Goal: Information Seeking & Learning: Learn about a topic

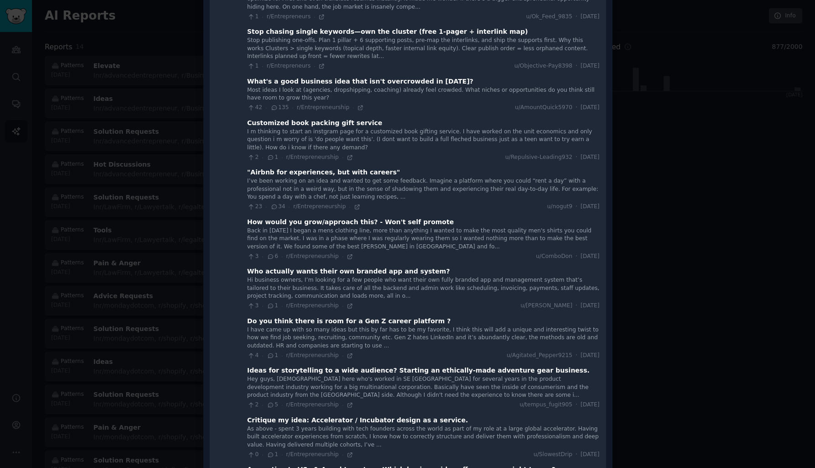
scroll to position [540, 0]
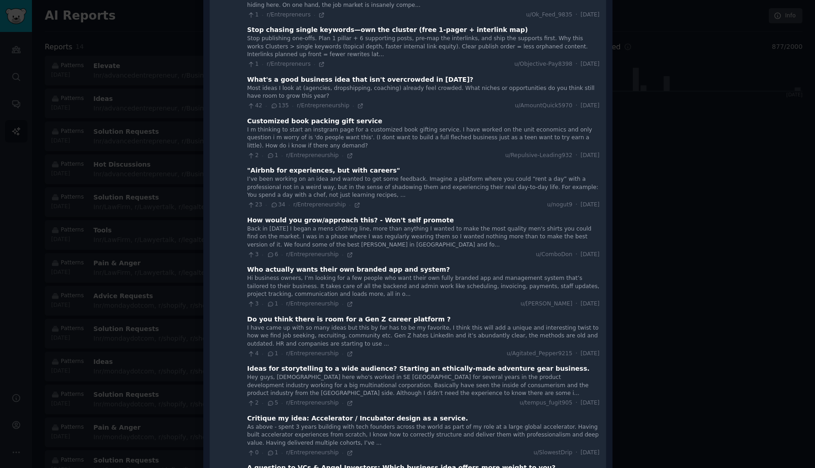
click at [330, 75] on div "What's a good business idea that isn't overcrowded in 2025?" at bounding box center [360, 80] width 226 height 10
click at [291, 75] on div "What's a good business idea that isn't overcrowded in 2025?" at bounding box center [360, 80] width 226 height 10
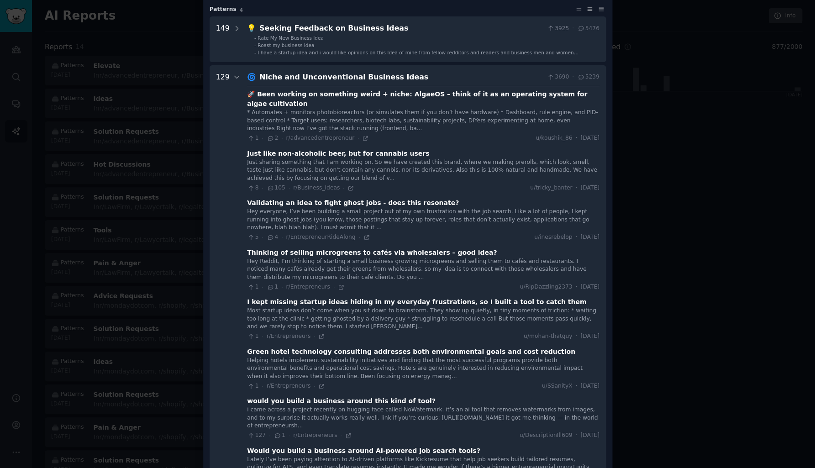
scroll to position [65, 0]
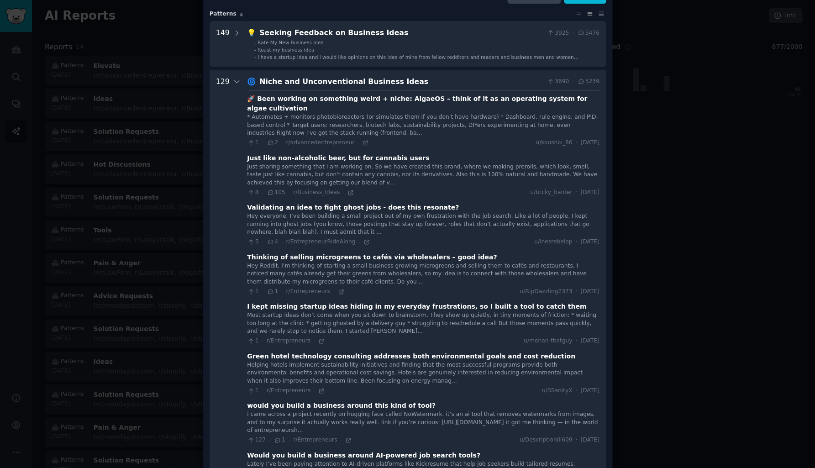
click at [302, 81] on div "Niche and Unconventional Business Ideas" at bounding box center [401, 81] width 284 height 11
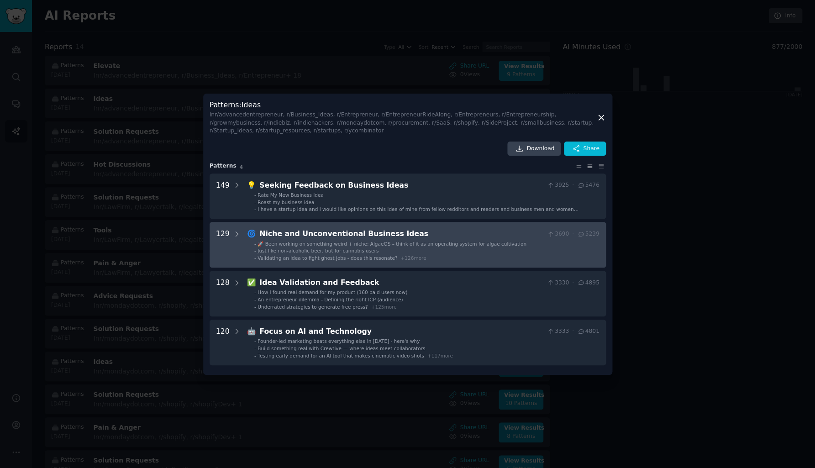
click at [280, 233] on div "Niche and Unconventional Business Ideas" at bounding box center [401, 233] width 284 height 11
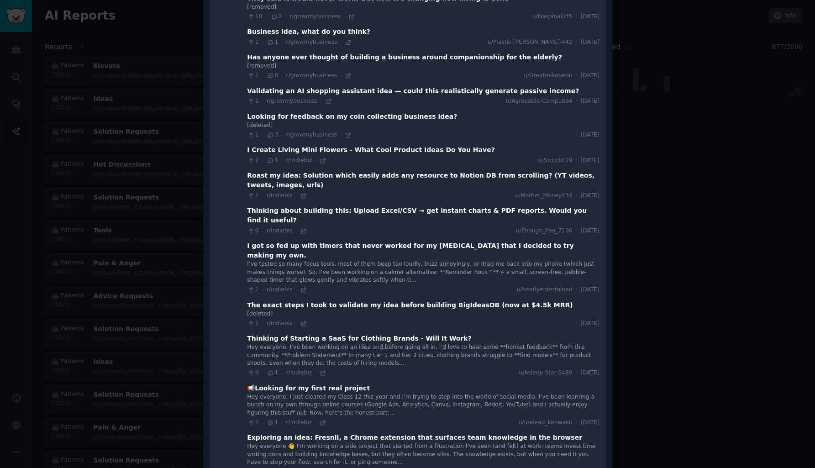
scroll to position [1315, 0]
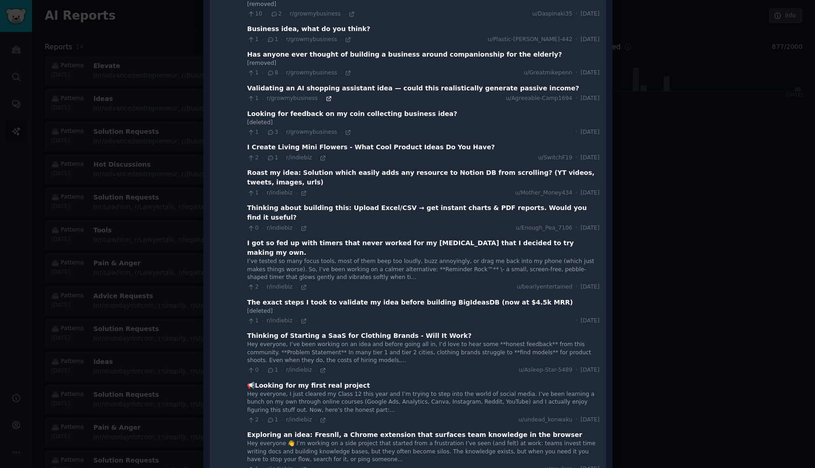
click at [326, 95] on icon at bounding box center [329, 98] width 6 height 6
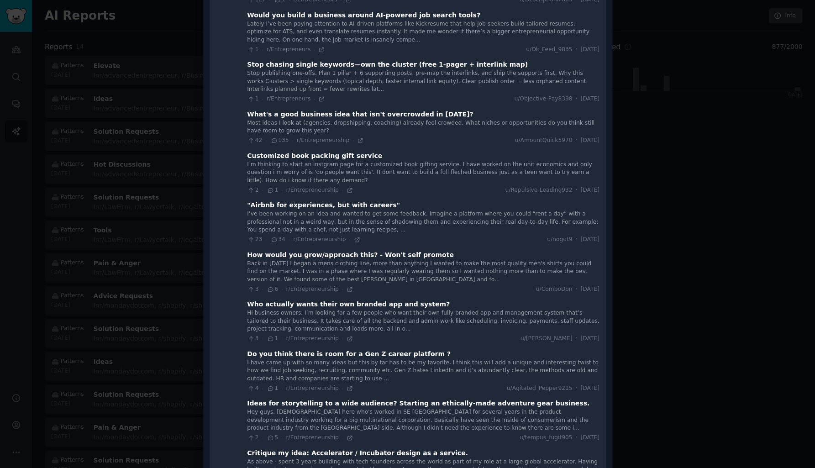
scroll to position [501, 0]
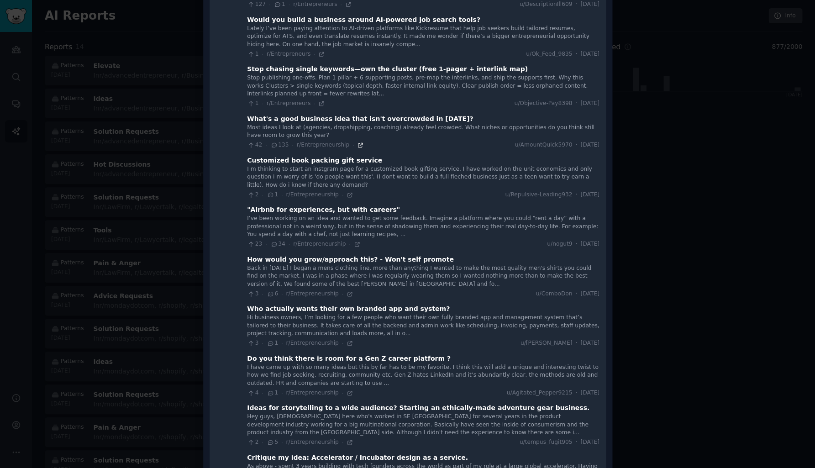
click at [357, 142] on icon at bounding box center [360, 145] width 6 height 6
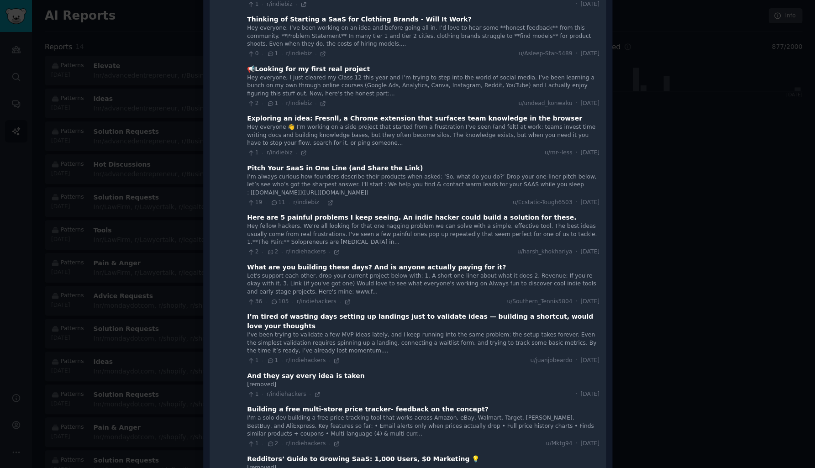
scroll to position [1632, 0]
click at [301, 149] on icon at bounding box center [304, 152] width 6 height 6
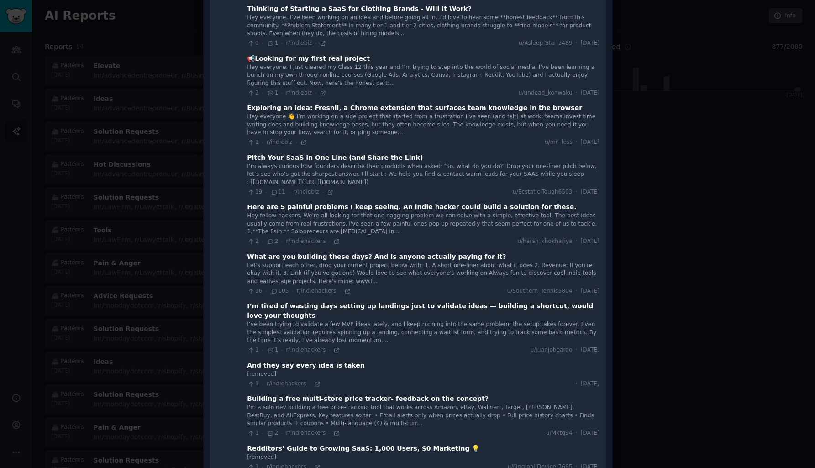
scroll to position [1642, 0]
click at [345, 290] on icon at bounding box center [347, 292] width 4 height 4
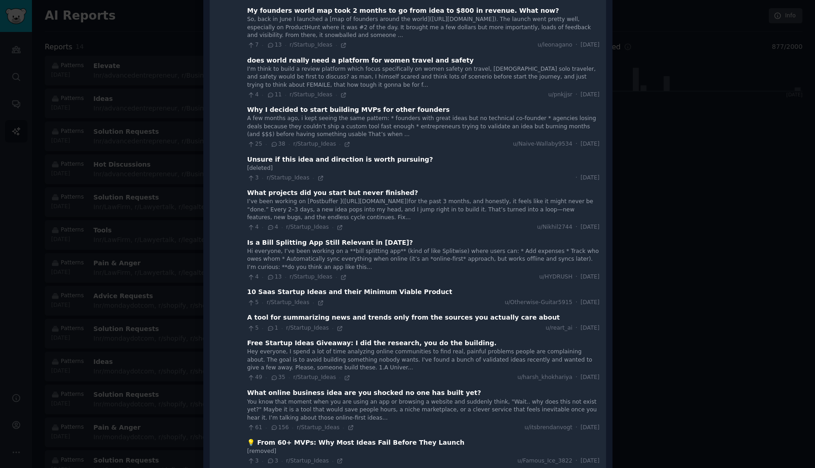
scroll to position [3971, 0]
click at [337, 225] on icon at bounding box center [340, 228] width 6 height 6
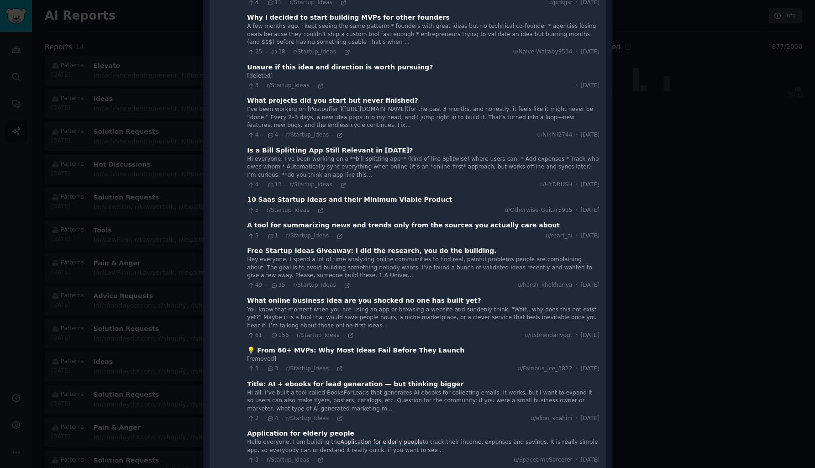
scroll to position [4083, 0]
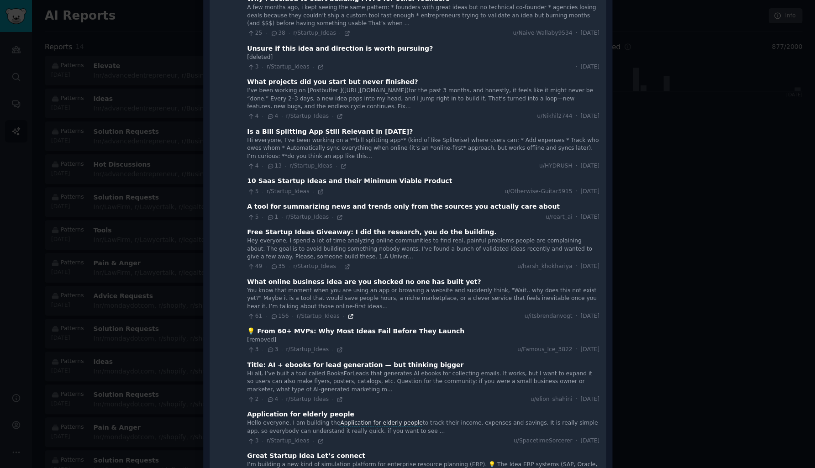
click at [349, 314] on icon at bounding box center [351, 316] width 4 height 4
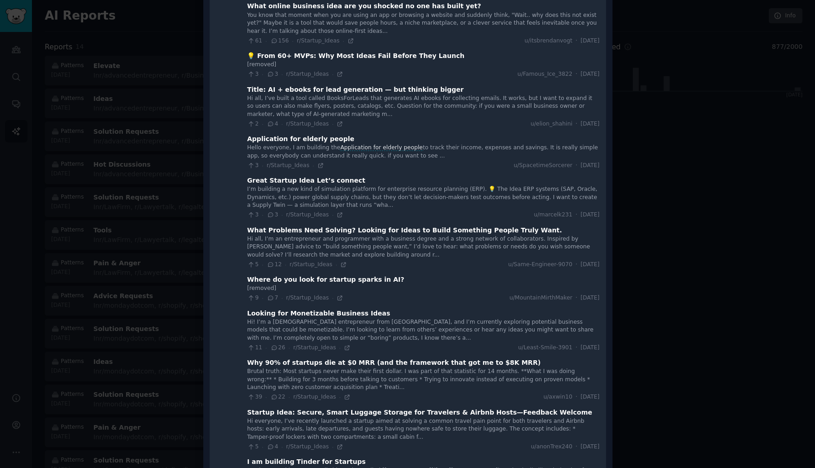
scroll to position [4367, 0]
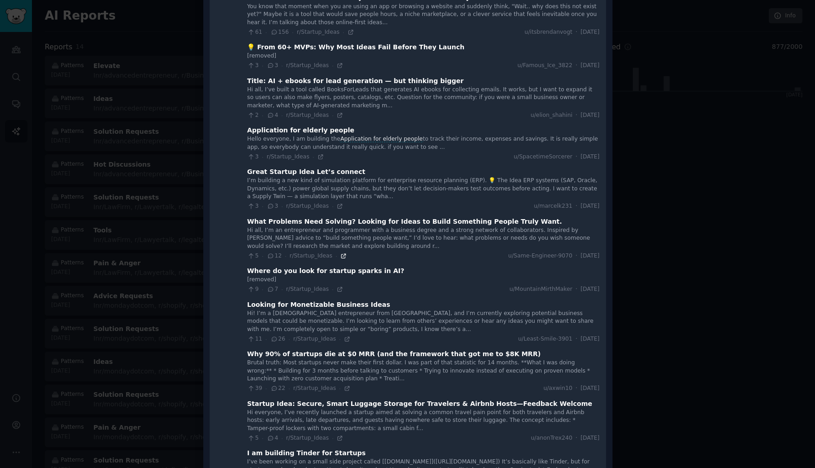
click at [341, 254] on icon at bounding box center [343, 256] width 4 height 4
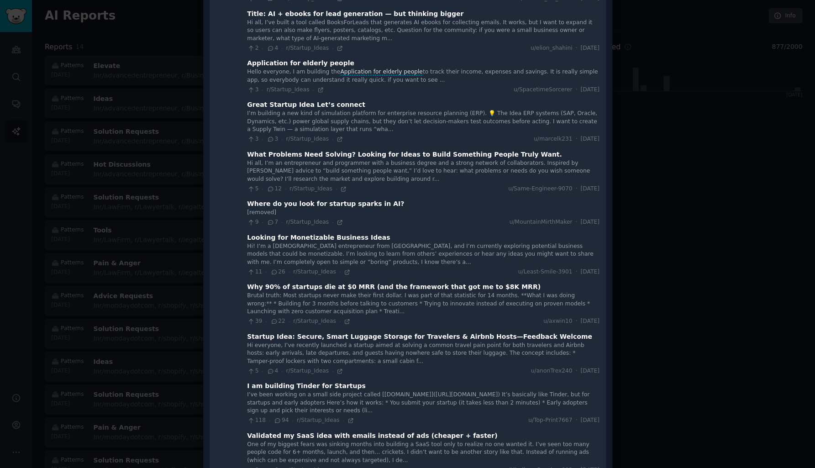
scroll to position [4440, 0]
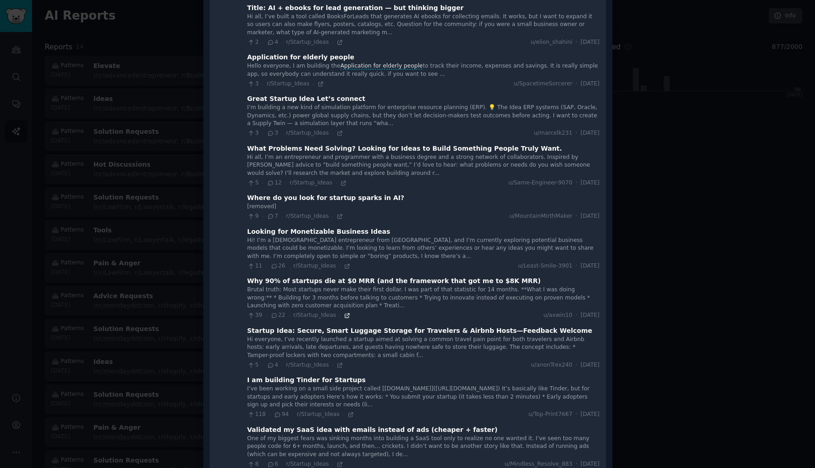
click at [344, 312] on icon at bounding box center [347, 315] width 6 height 6
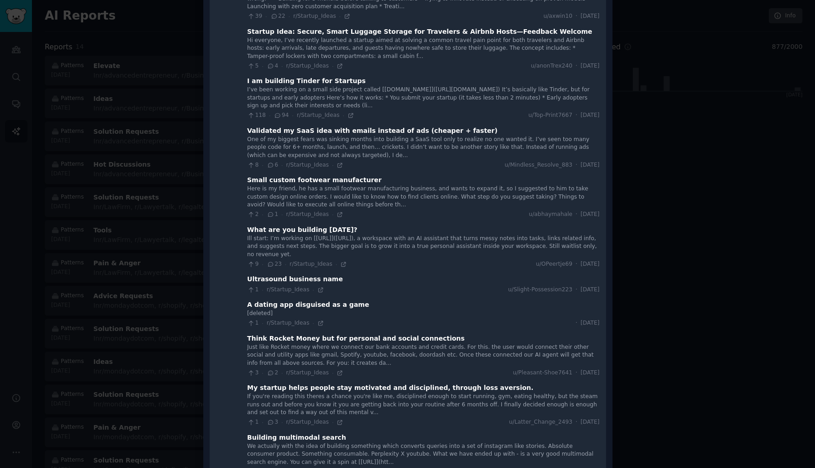
scroll to position [4747, 0]
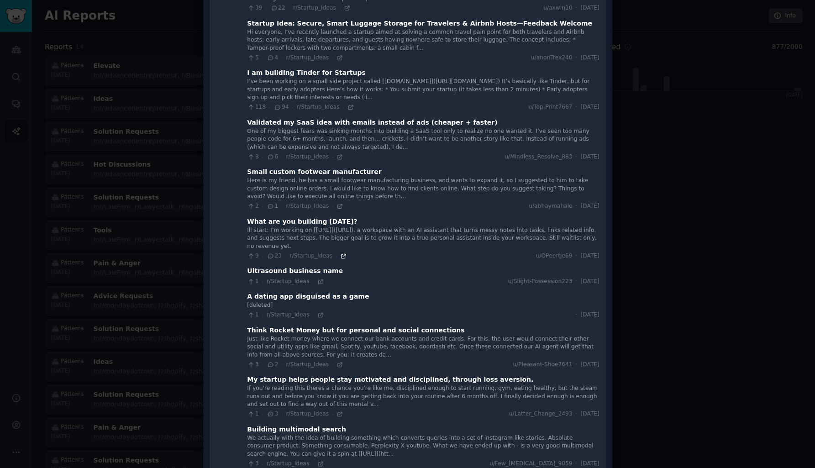
click at [340, 253] on icon at bounding box center [343, 256] width 6 height 6
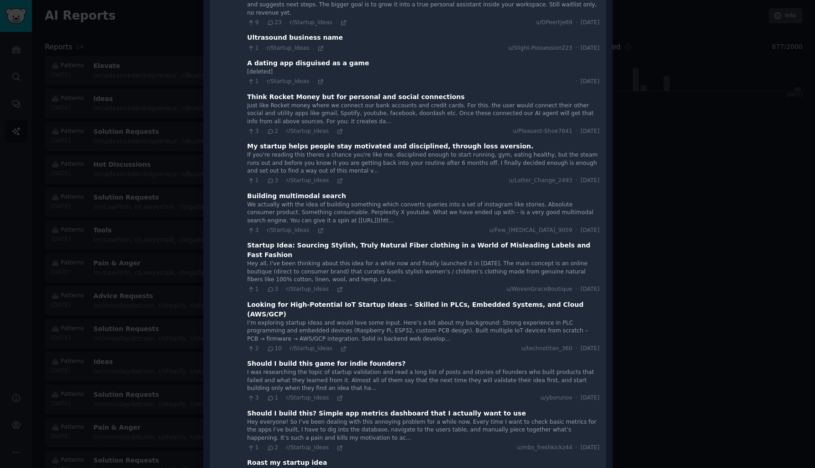
scroll to position [4980, 0]
click at [318, 228] on icon at bounding box center [321, 231] width 6 height 6
click at [338, 446] on icon at bounding box center [340, 448] width 4 height 4
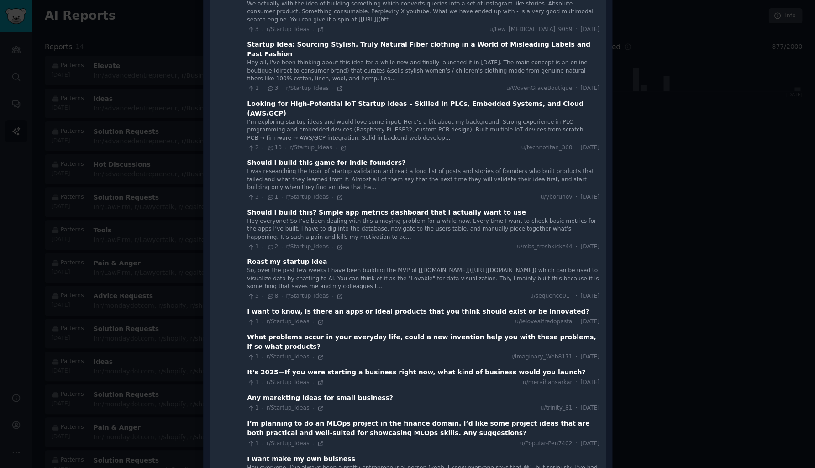
scroll to position [5181, 0]
click at [318, 319] on icon at bounding box center [321, 322] width 6 height 6
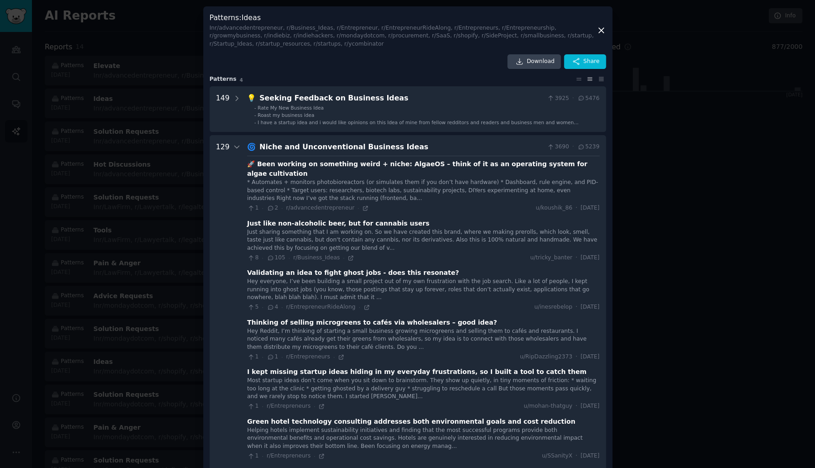
scroll to position [0, 0]
click at [235, 148] on icon at bounding box center [237, 147] width 8 height 8
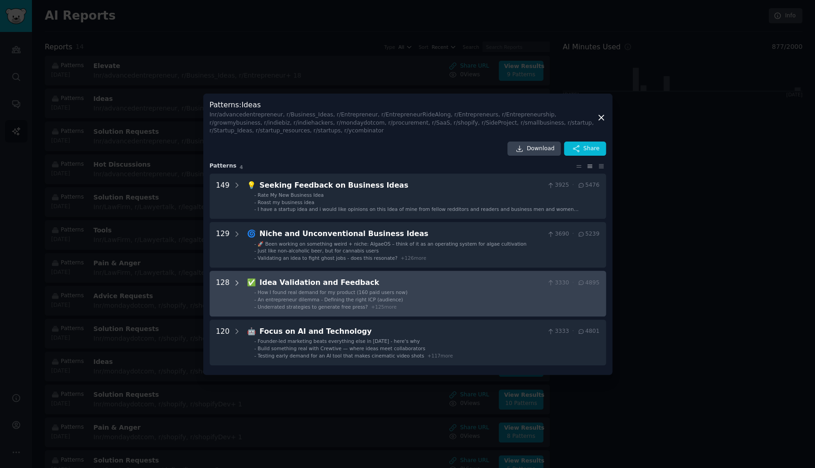
click at [233, 281] on icon at bounding box center [237, 283] width 8 height 8
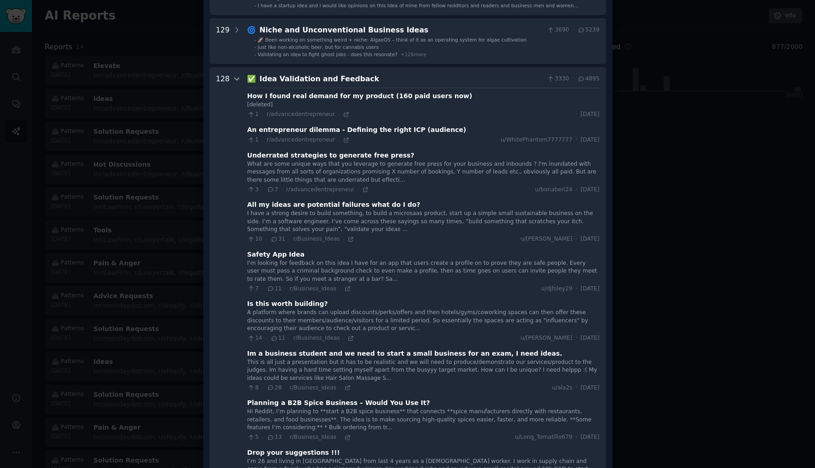
scroll to position [116, 0]
click at [343, 116] on icon at bounding box center [346, 115] width 6 height 6
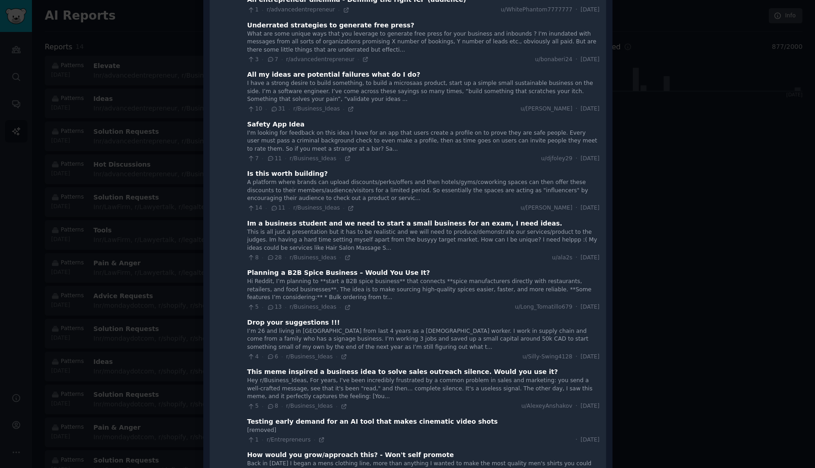
scroll to position [246, 0]
click at [348, 109] on icon at bounding box center [351, 110] width 6 height 6
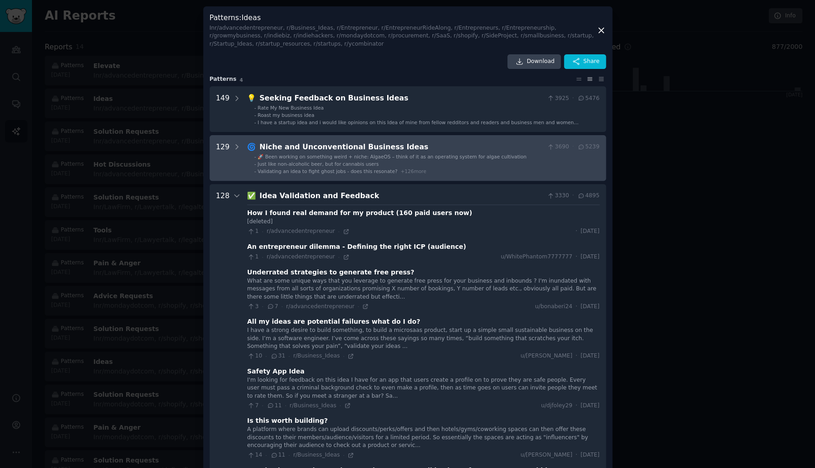
scroll to position [0, 0]
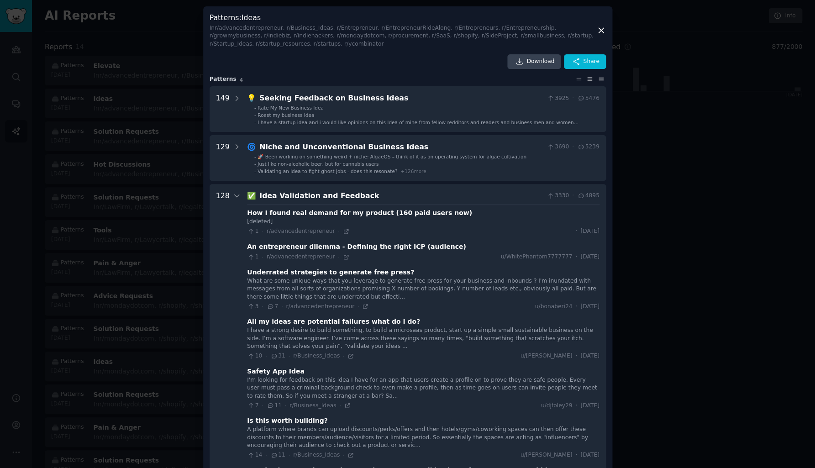
click at [260, 196] on div "Idea Validation and Feedback" at bounding box center [401, 196] width 284 height 11
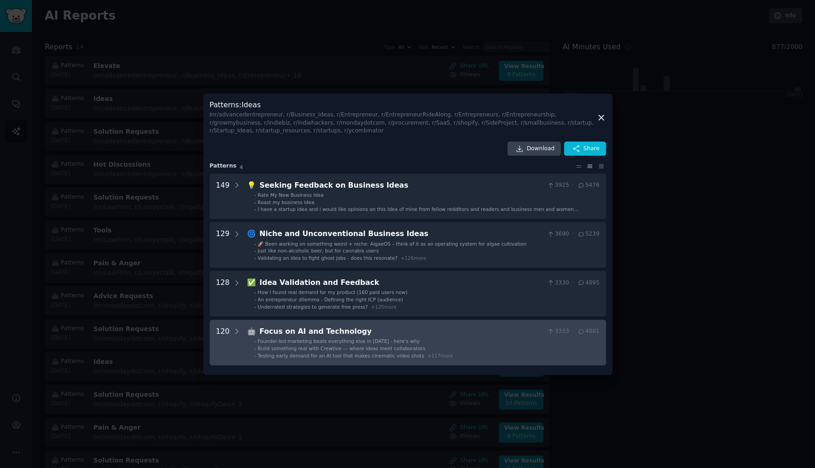
click at [268, 330] on div "Focus on AI and Technology" at bounding box center [401, 331] width 284 height 11
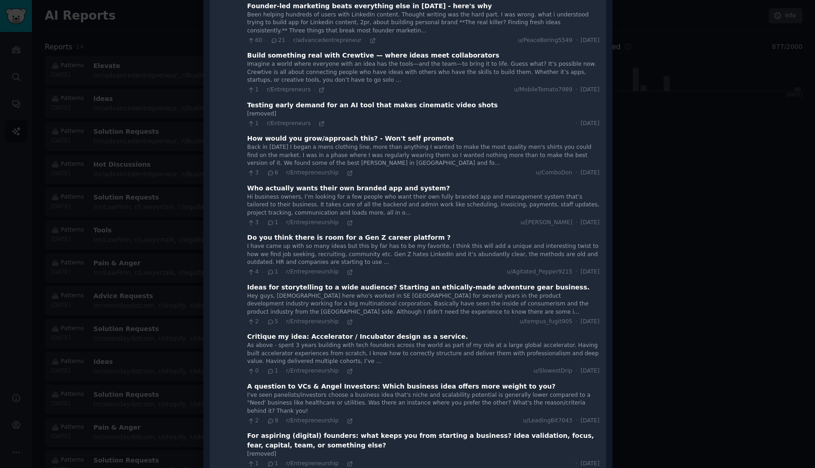
scroll to position [256, 0]
click at [318, 88] on icon at bounding box center [321, 90] width 6 height 6
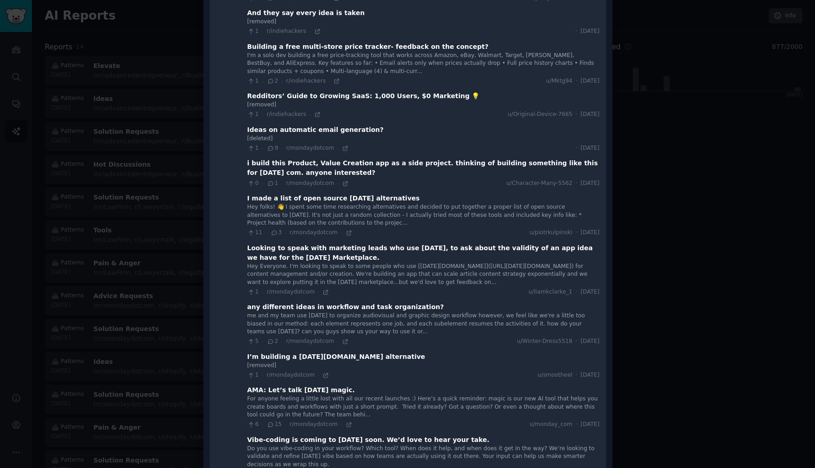
scroll to position [1642, 0]
